Goal: Use online tool/utility

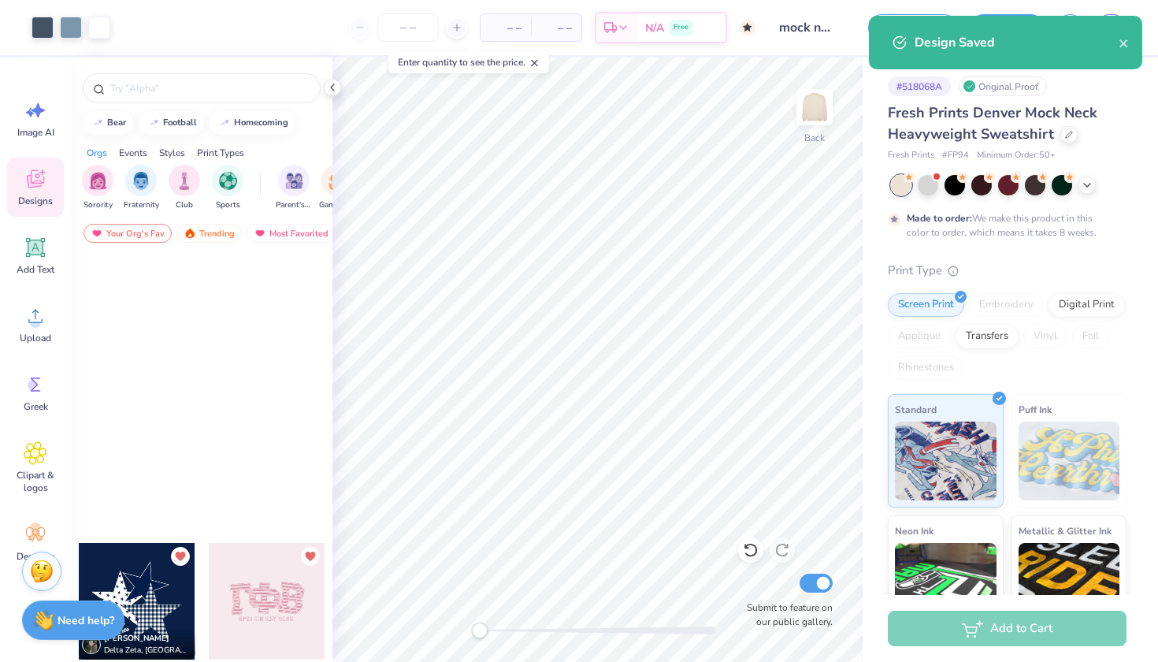
scroll to position [128, 0]
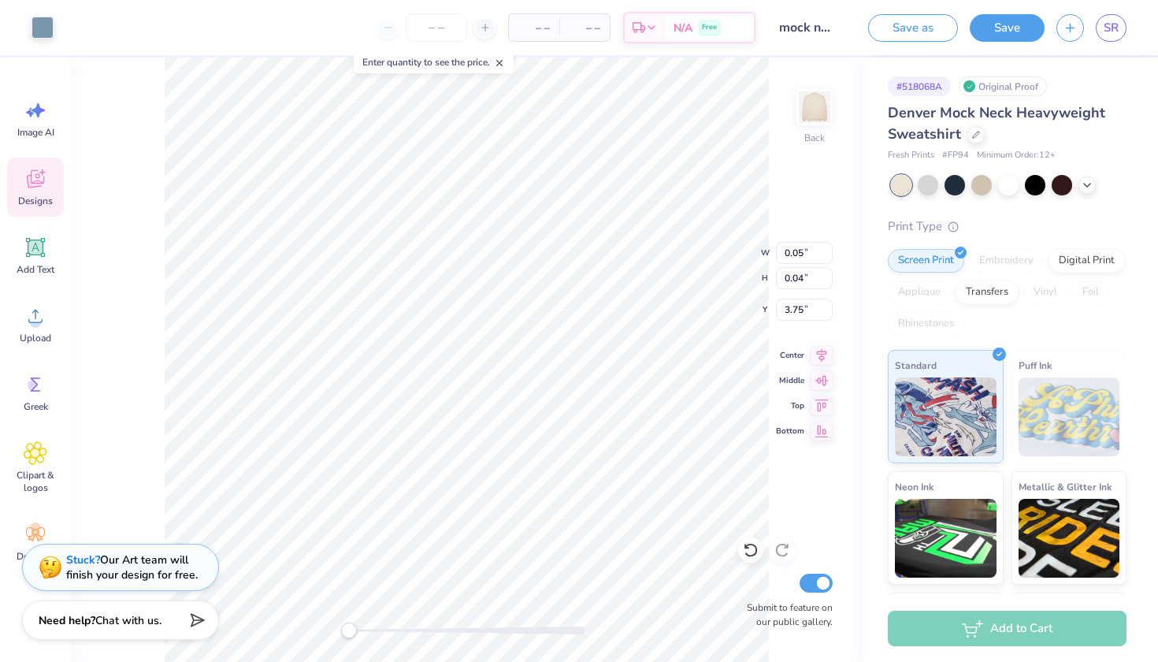
type input "10.36"
type input "2.99"
type input "2.34"
type input "1.76"
type input "2.19"
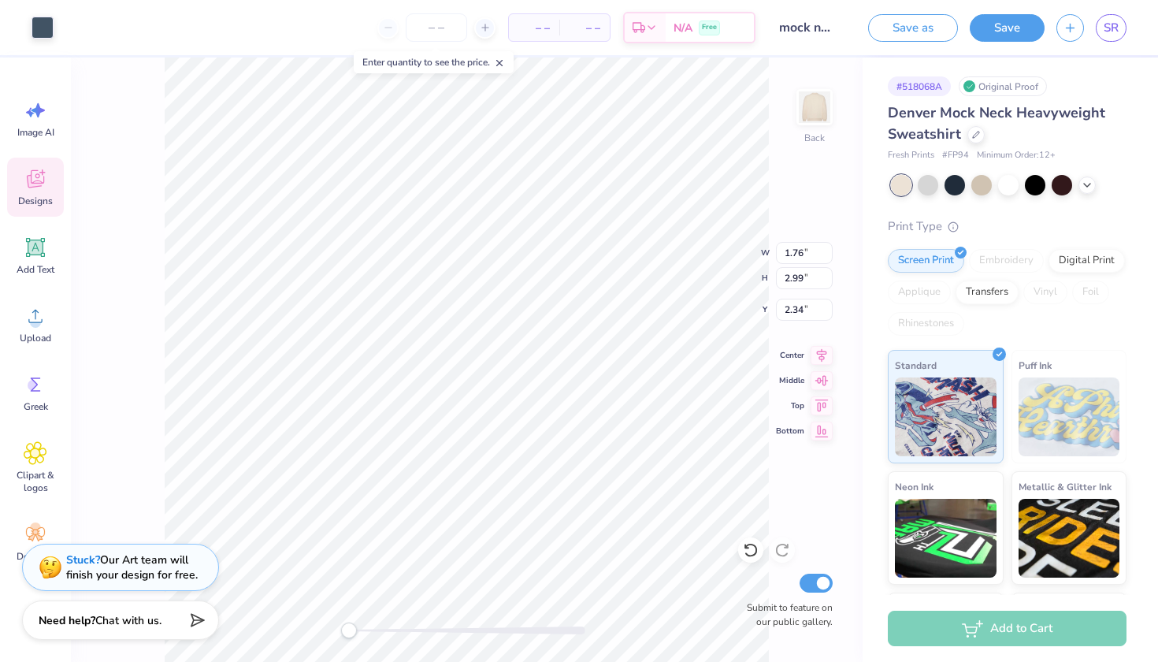
type input "2.55"
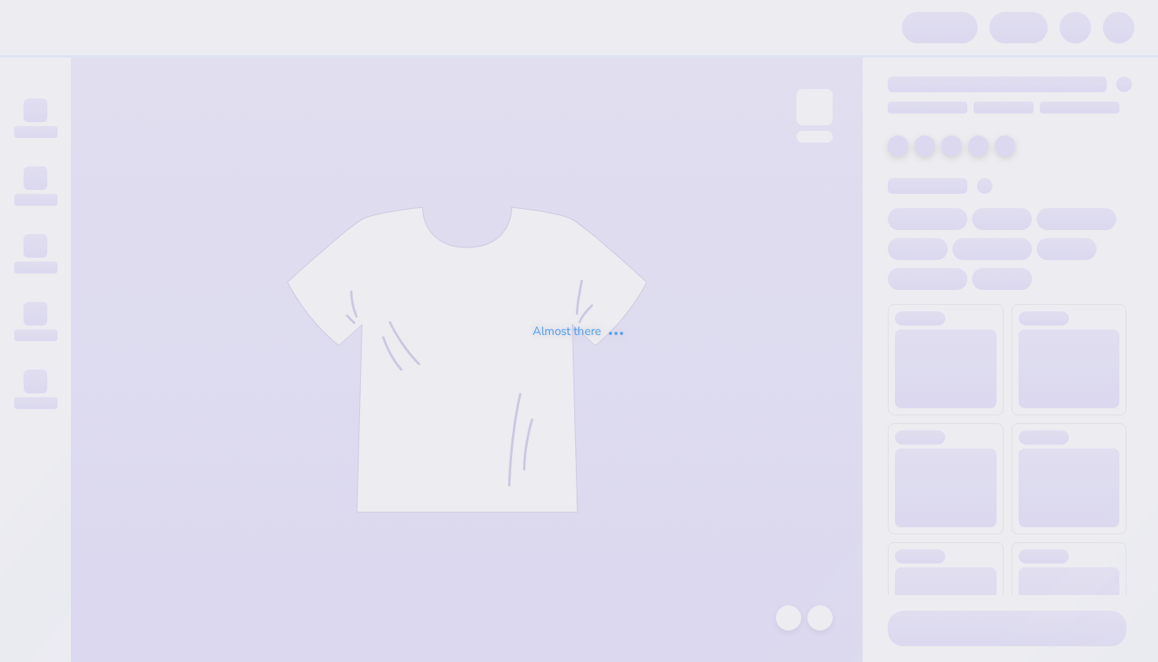
click at [1112, 26] on div "Almost there" at bounding box center [579, 331] width 1158 height 662
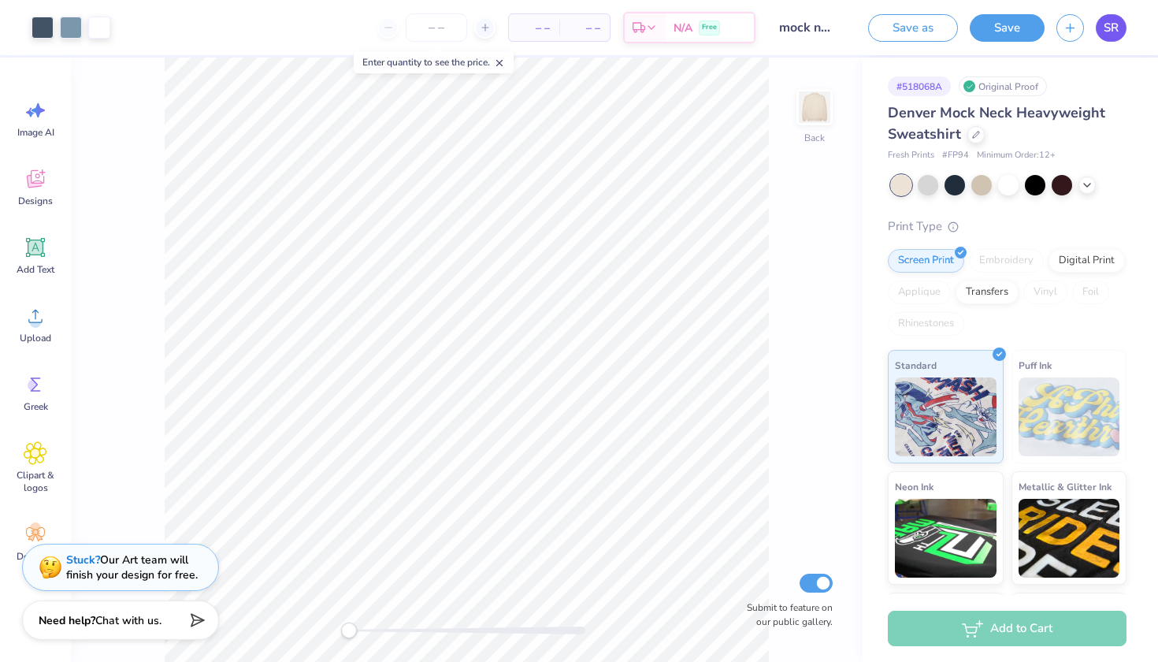
click at [1112, 36] on link "SR" at bounding box center [1111, 28] width 31 height 28
click at [35, 189] on icon at bounding box center [36, 179] width 24 height 24
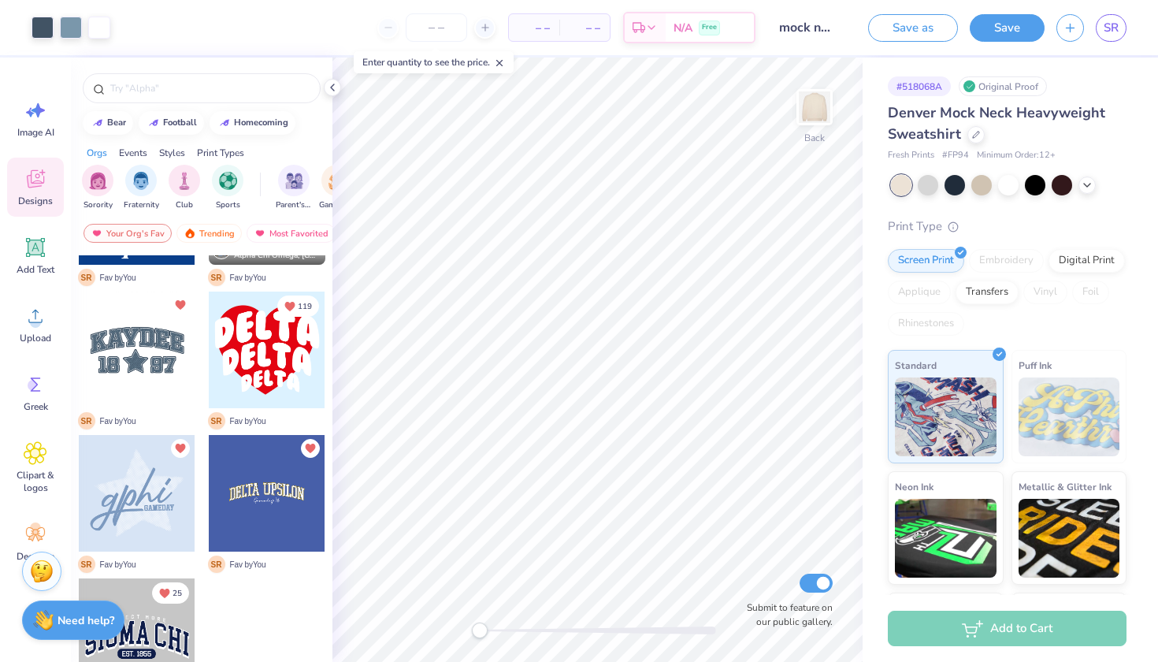
scroll to position [538, 0]
